Goal: Information Seeking & Learning: Learn about a topic

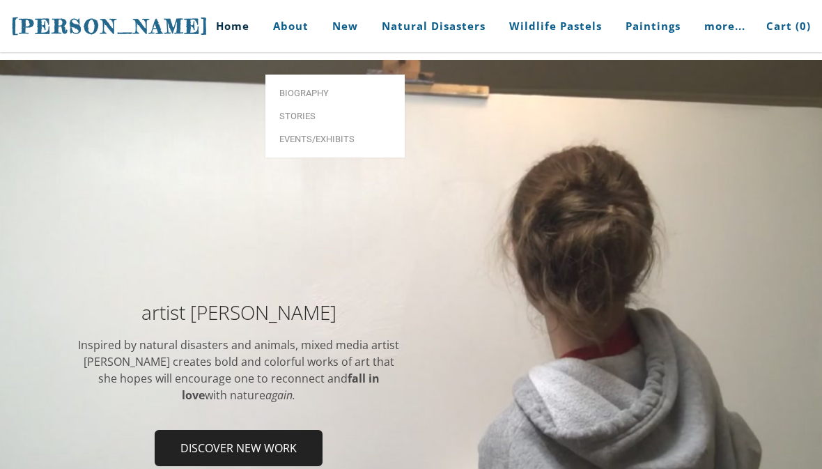
click at [288, 88] on span "Biography" at bounding box center [334, 92] width 111 height 9
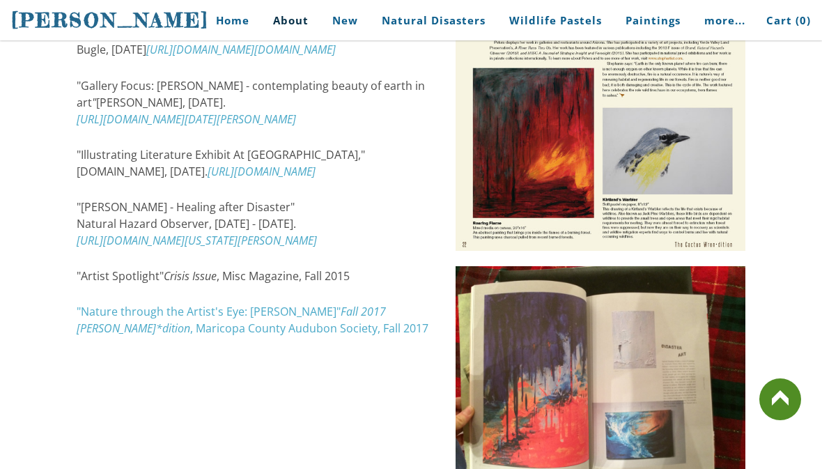
scroll to position [2092, 0]
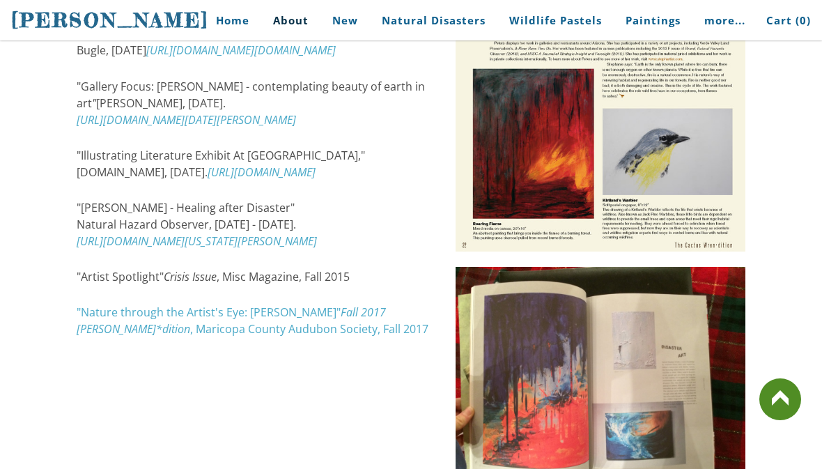
click at [652, 80] on img at bounding box center [600, 63] width 290 height 376
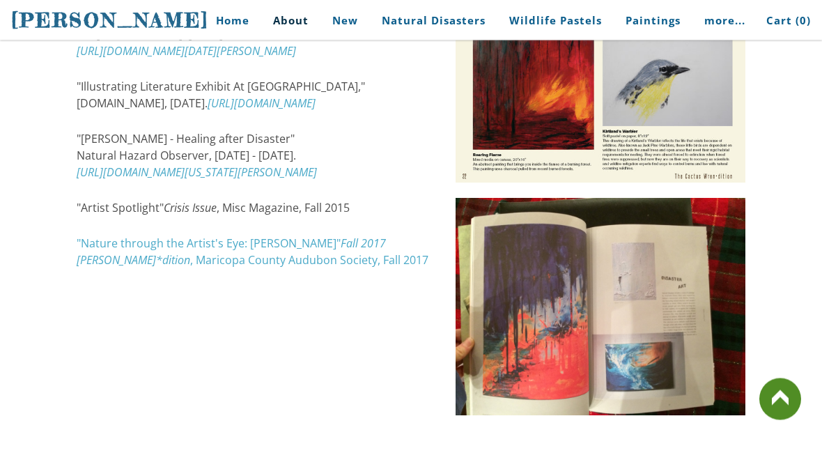
scroll to position [2161, 0]
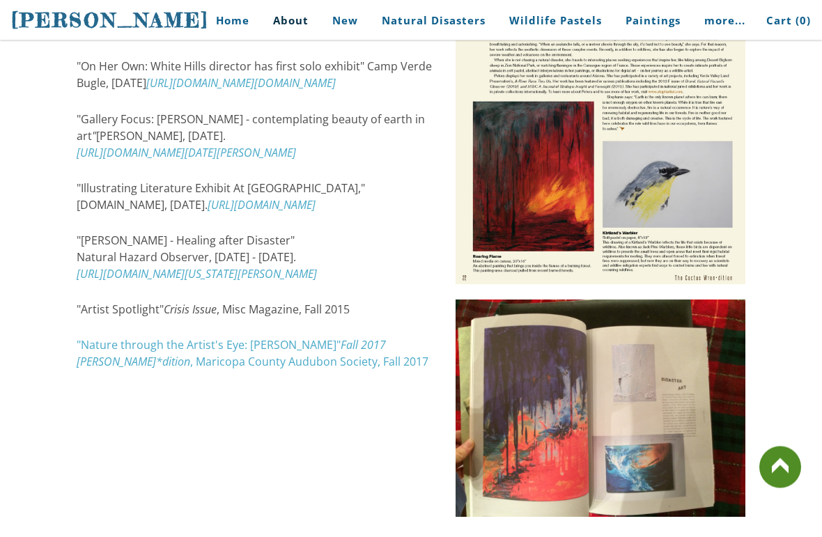
scroll to position [2063, 0]
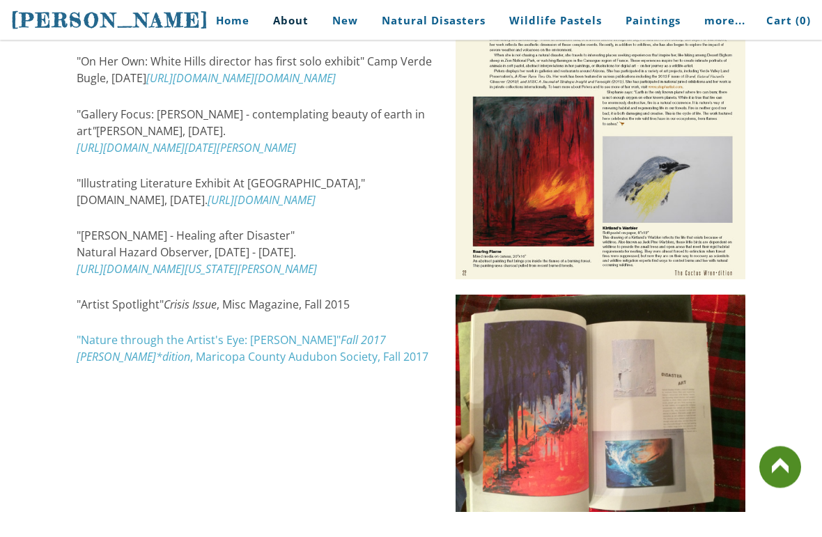
click at [29, 407] on div "Stephanie Peters spent her early childhood living on an Arabian horse farm. She…" at bounding box center [411, 394] width 822 height 4261
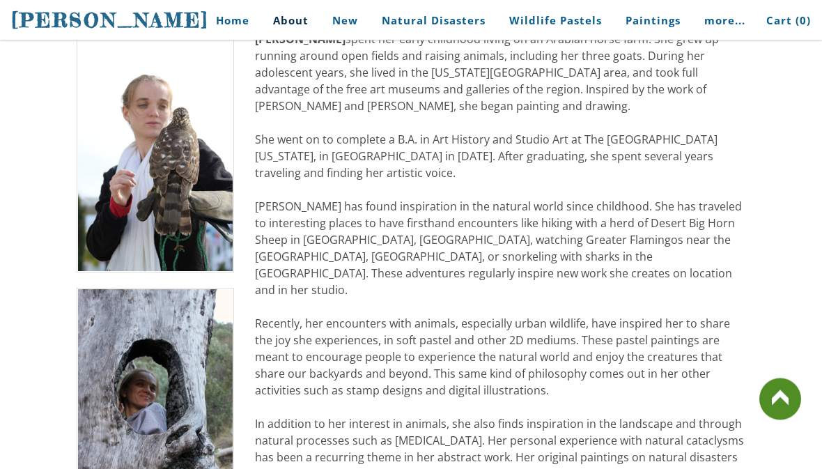
scroll to position [315, 0]
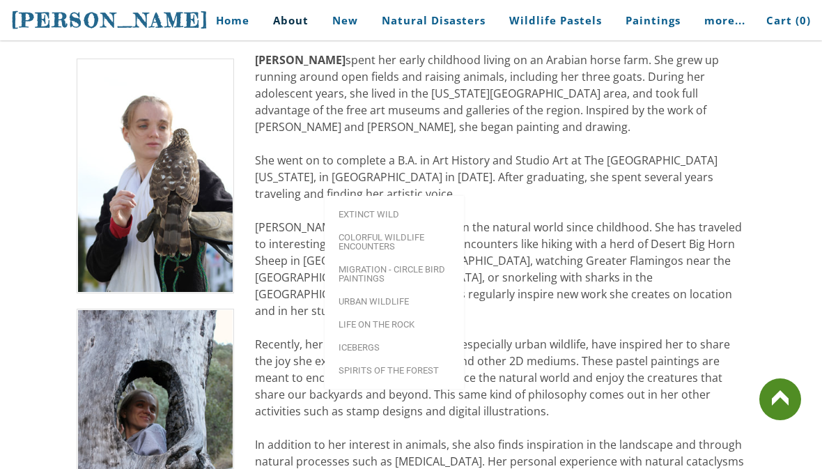
click at [407, 210] on span "Extinct Wild" at bounding box center [393, 214] width 111 height 9
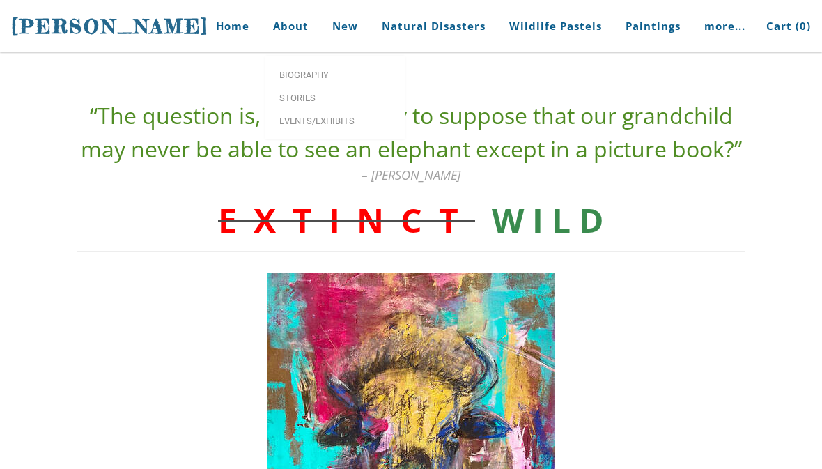
click at [341, 68] on link "Biography" at bounding box center [334, 74] width 139 height 23
